Goal: Check status: Check status

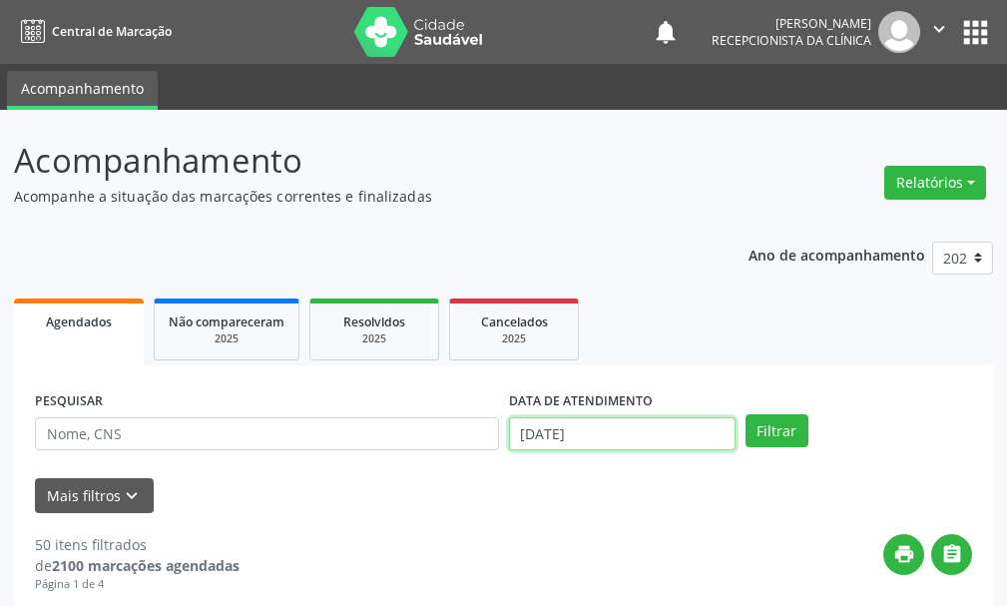
click at [682, 436] on input "[DATE]" at bounding box center [622, 434] width 226 height 34
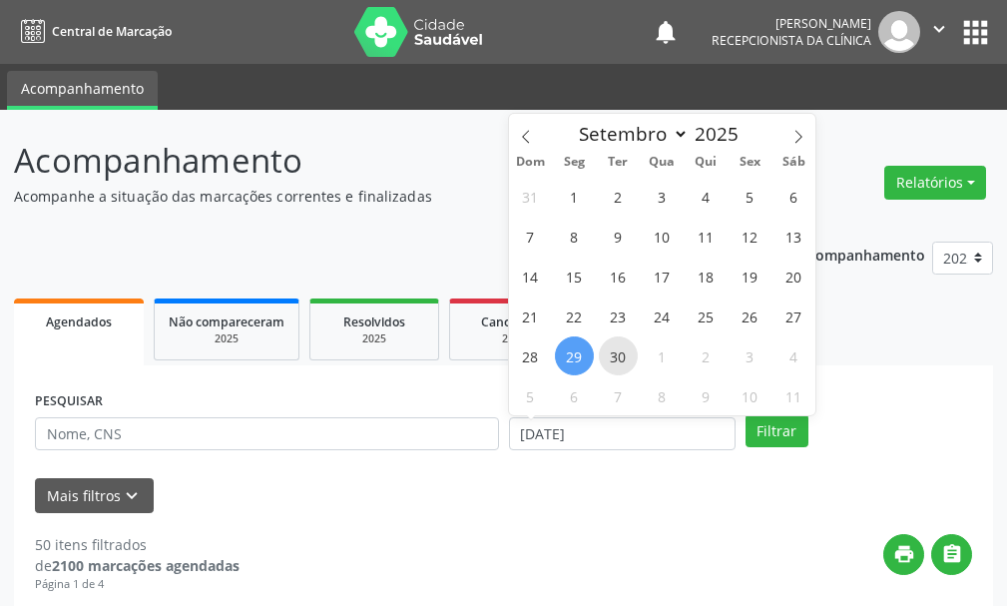
click at [627, 349] on span "30" at bounding box center [618, 355] width 39 height 39
type input "[DATE]"
click at [627, 349] on span "30" at bounding box center [618, 355] width 39 height 39
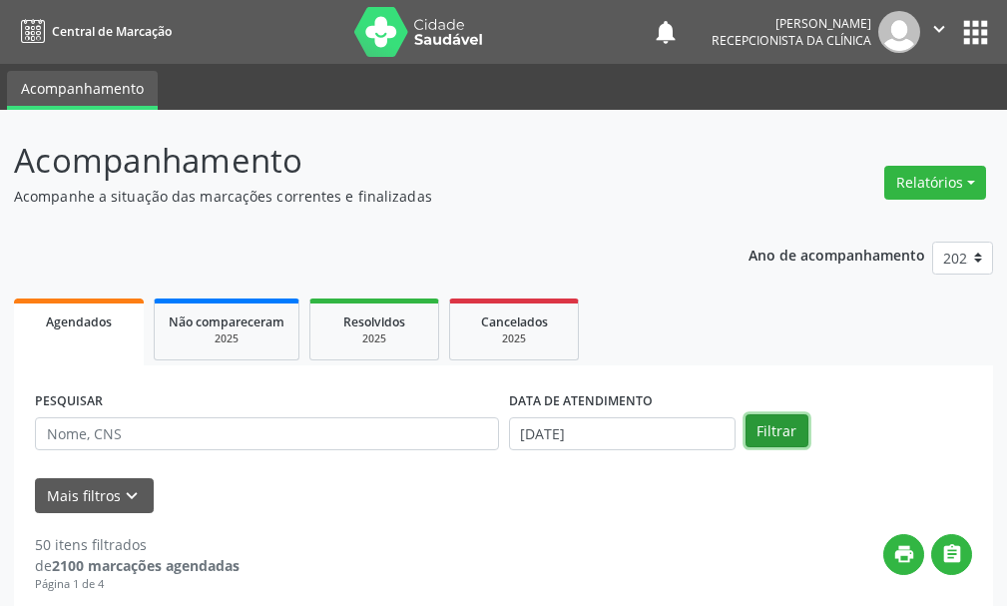
click at [755, 426] on button "Filtrar" at bounding box center [776, 431] width 63 height 34
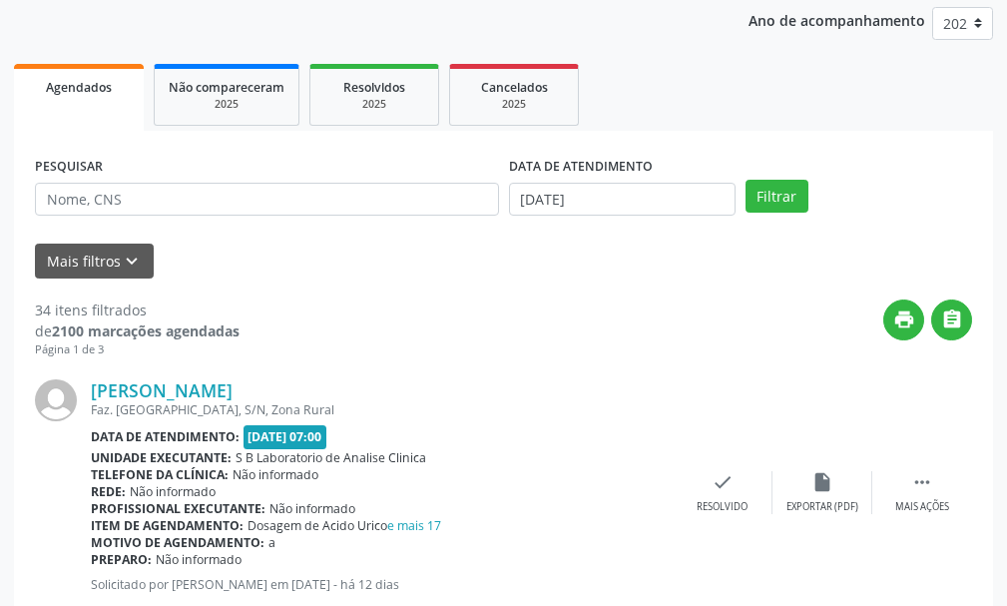
scroll to position [299, 0]
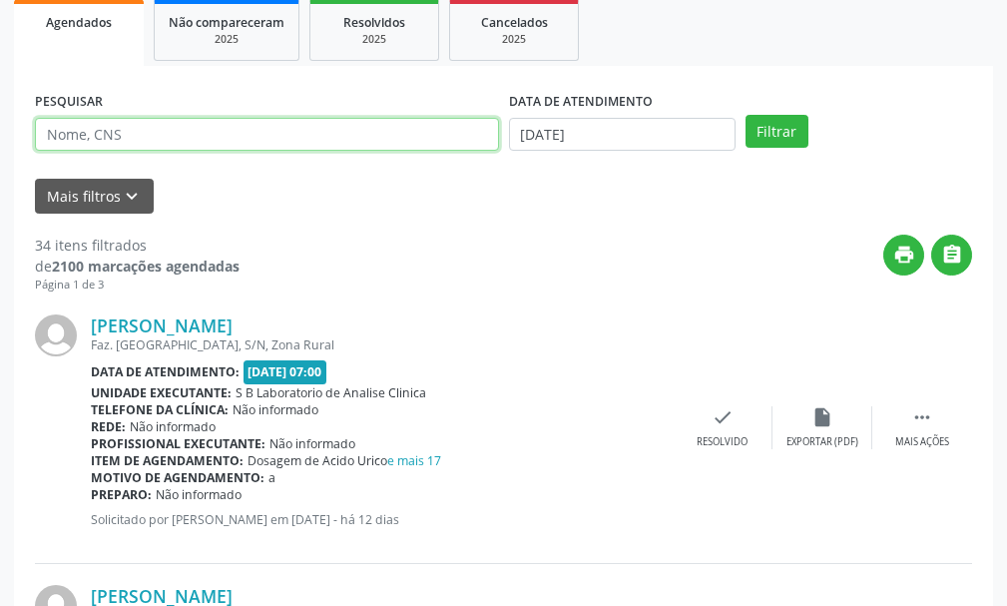
click at [192, 148] on input "text" at bounding box center [267, 135] width 464 height 34
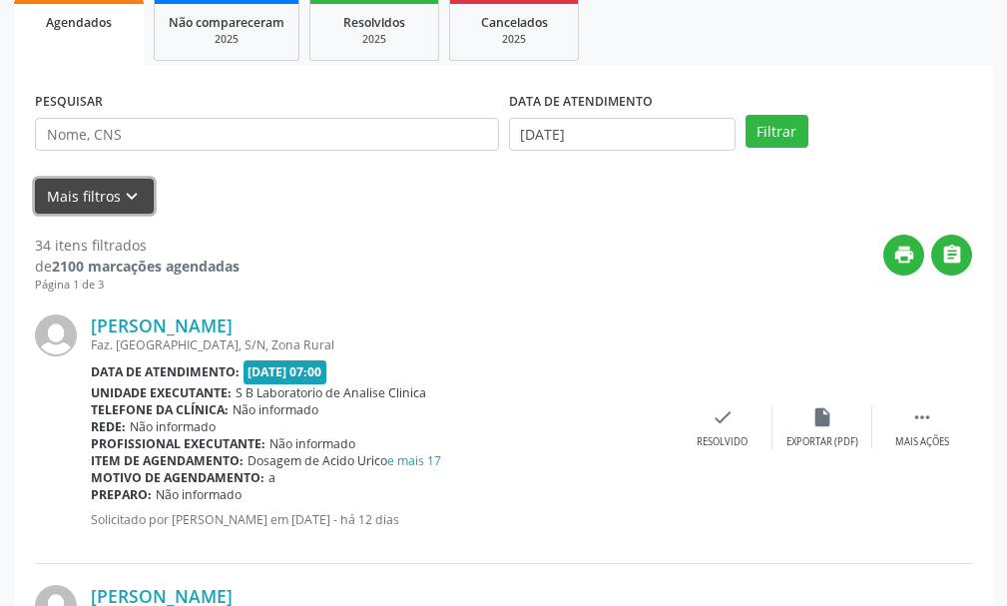
click at [109, 195] on button "Mais filtros keyboard_arrow_down" at bounding box center [94, 196] width 119 height 35
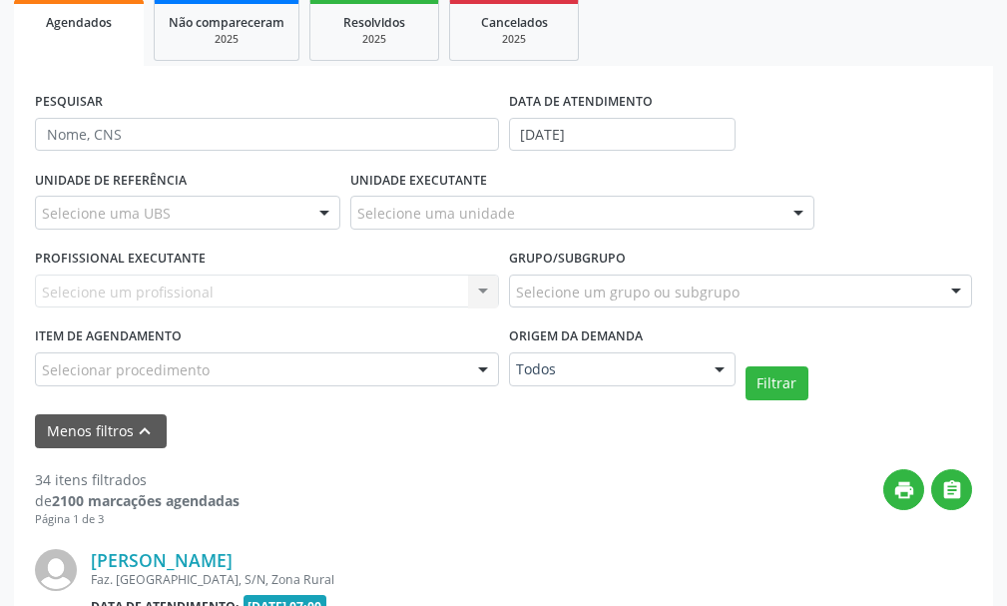
click at [220, 220] on div "Selecione uma UBS" at bounding box center [187, 213] width 305 height 34
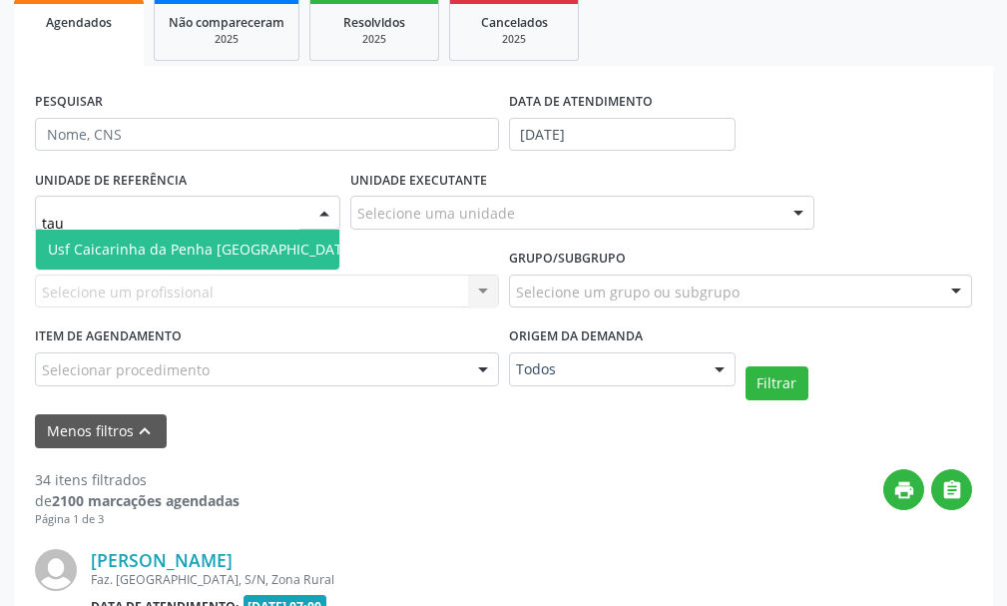
type input "taua"
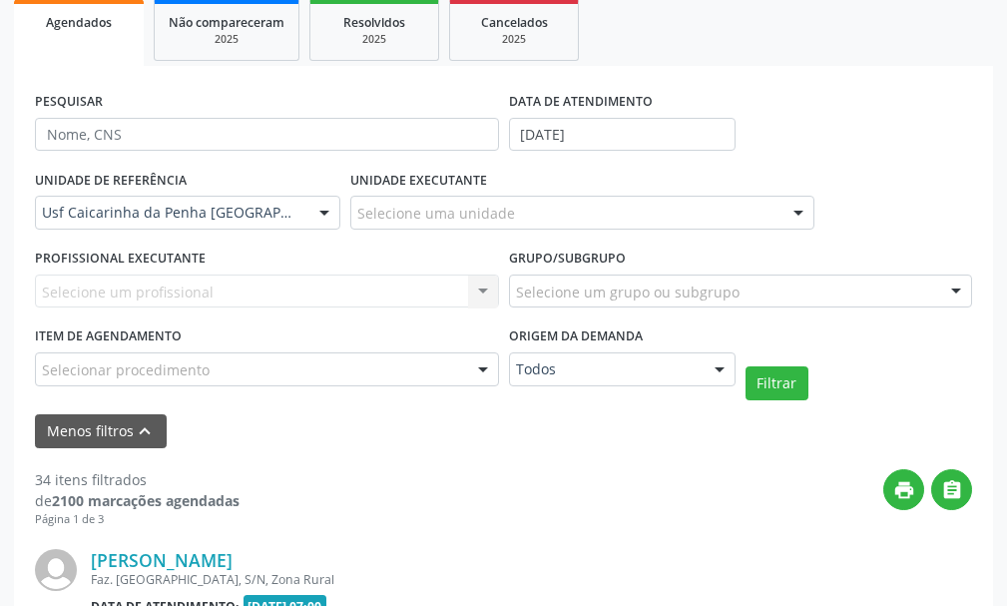
scroll to position [200, 0]
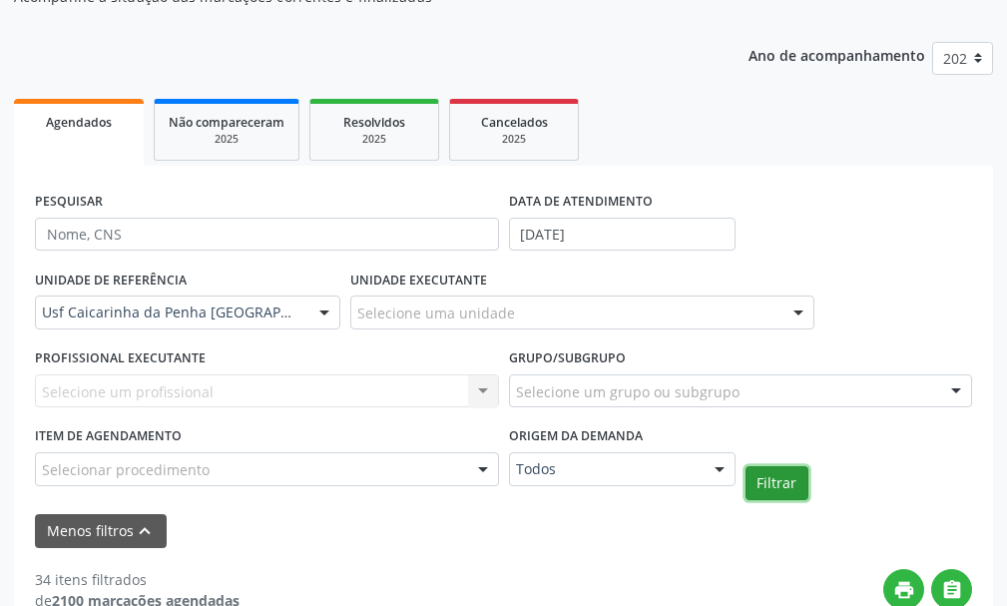
click at [770, 473] on button "Filtrar" at bounding box center [776, 483] width 63 height 34
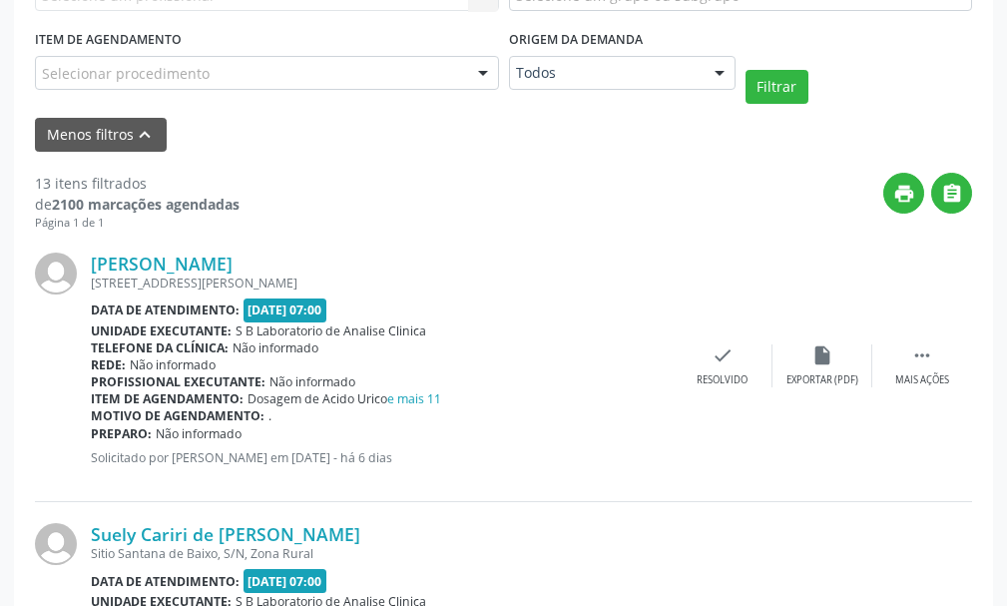
scroll to position [698, 0]
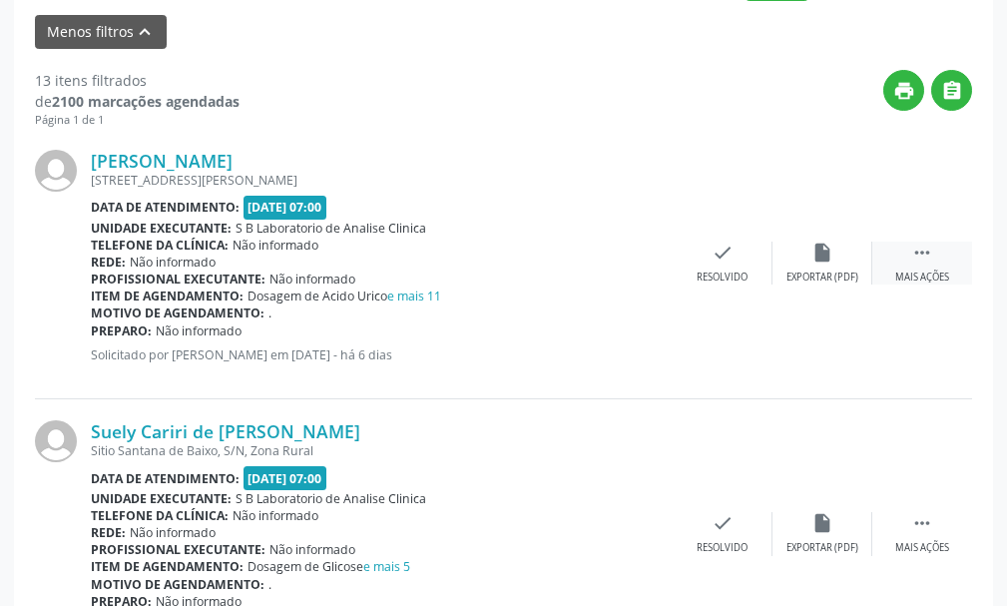
click at [906, 267] on div " Mais ações" at bounding box center [922, 262] width 100 height 43
click at [638, 264] on div "print Imprimir" at bounding box center [623, 262] width 100 height 43
